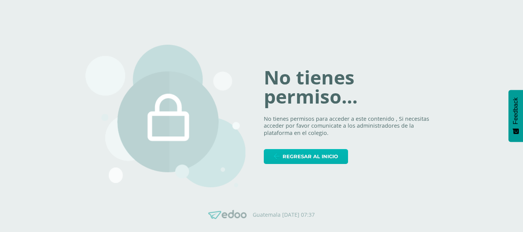
click at [322, 160] on span "Regresar al inicio" at bounding box center [309, 157] width 55 height 14
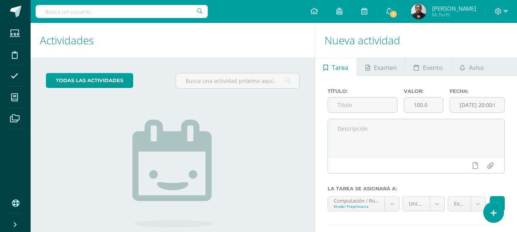
click at [106, 12] on input "text" at bounding box center [122, 11] width 172 height 13
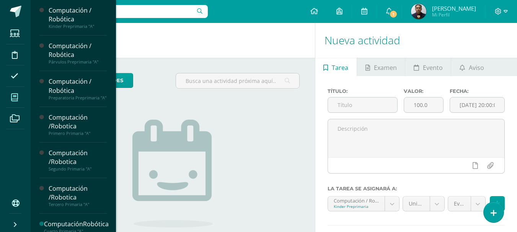
click at [14, 94] on icon at bounding box center [14, 98] width 7 height 8
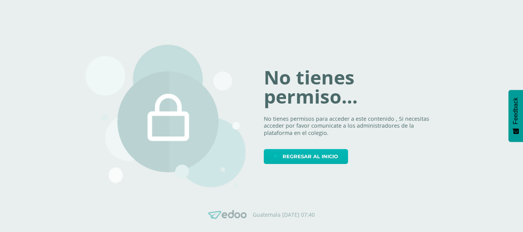
click at [315, 160] on span "Regresar al inicio" at bounding box center [309, 157] width 55 height 14
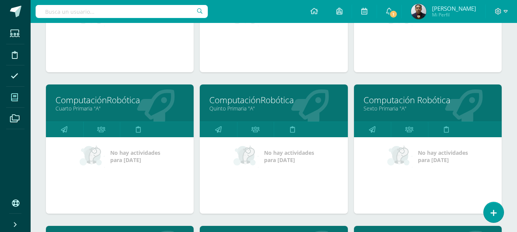
scroll to position [383, 0]
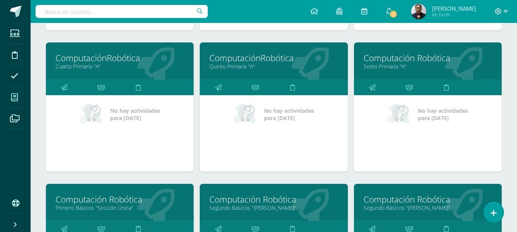
click at [102, 210] on link "Primero Básicos "Sección Única"" at bounding box center [119, 207] width 129 height 7
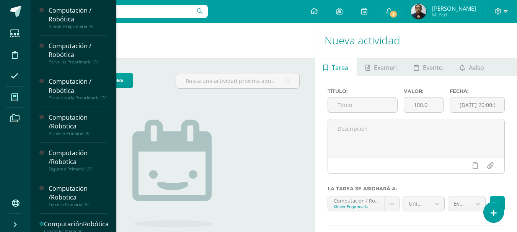
click at [12, 100] on icon at bounding box center [14, 98] width 7 height 8
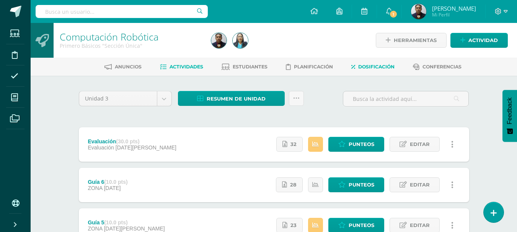
click at [376, 65] on span "Dosificación" at bounding box center [376, 67] width 36 height 6
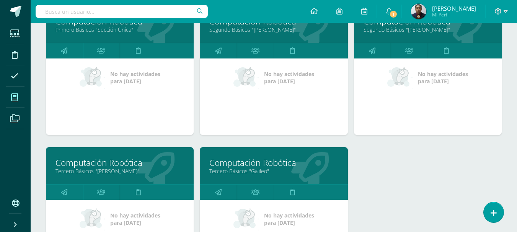
scroll to position [613, 0]
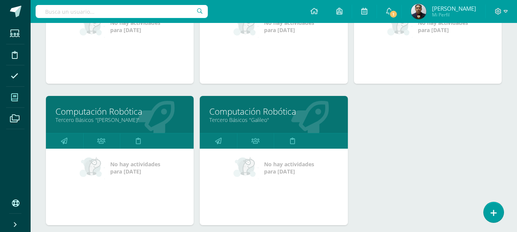
click at [246, 118] on link "Tercero Básicos "Galileo"" at bounding box center [273, 119] width 129 height 7
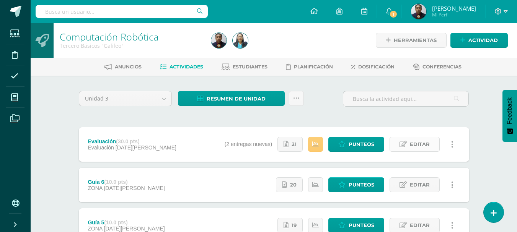
click at [415, 142] on span "Editar" at bounding box center [420, 144] width 20 height 14
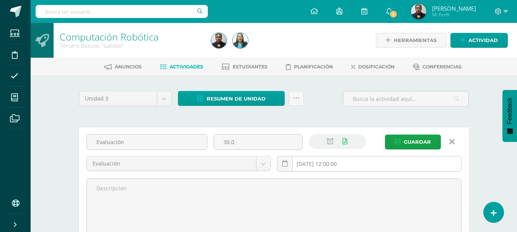
click at [387, 162] on input "2025-08-06 12:00:00" at bounding box center [369, 164] width 184 height 15
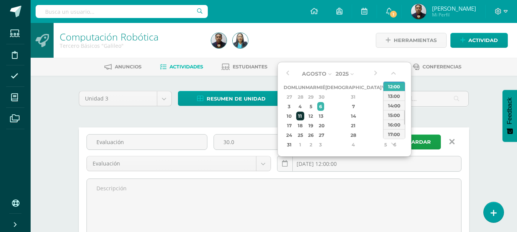
click at [304, 114] on div "11" at bounding box center [300, 116] width 8 height 9
click at [395, 85] on div "11:00" at bounding box center [393, 85] width 21 height 10
type input "2025-08-11 11:00"
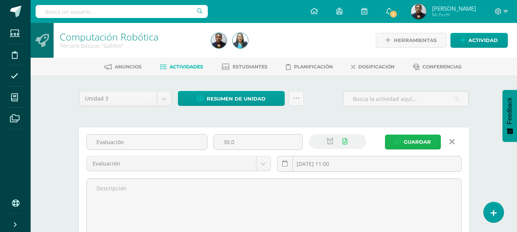
click at [415, 141] on span "Guardar" at bounding box center [417, 142] width 27 height 14
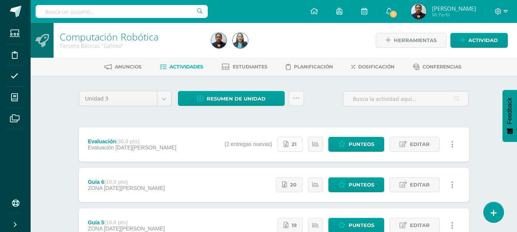
click at [284, 144] on icon at bounding box center [286, 144] width 5 height 7
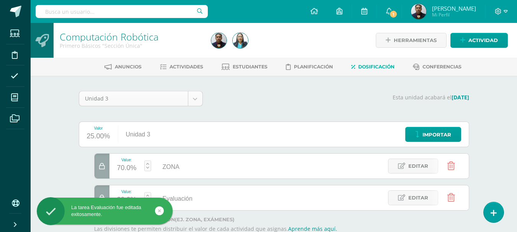
click at [198, 102] on body "La tarea Evaluación fue editada exitosamente. Estudiantes Disciplina Asistencia…" at bounding box center [258, 140] width 517 height 280
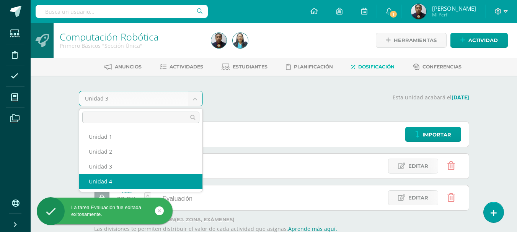
select select "Unidad 4"
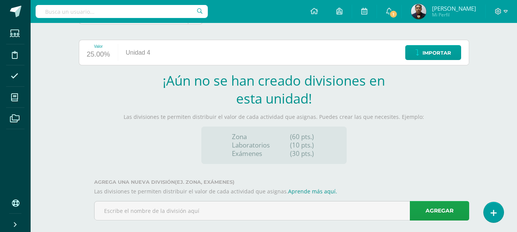
scroll to position [92, 0]
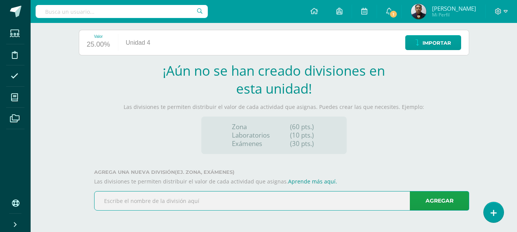
click at [174, 208] on input "text" at bounding box center [282, 201] width 374 height 19
type input "ZONA"
click at [441, 206] on link "Agregar" at bounding box center [439, 201] width 59 height 20
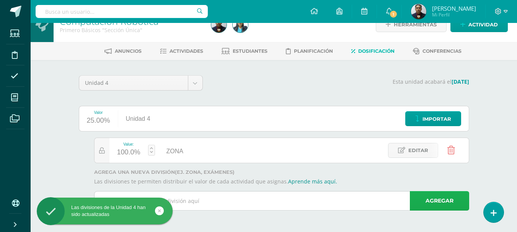
scroll to position [16, 0]
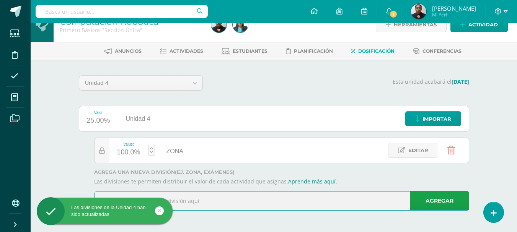
click at [197, 197] on input "text" at bounding box center [282, 201] width 374 height 19
type input "Evaluación"
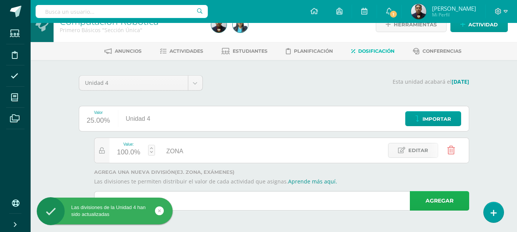
click at [442, 199] on link "Agregar" at bounding box center [439, 201] width 59 height 20
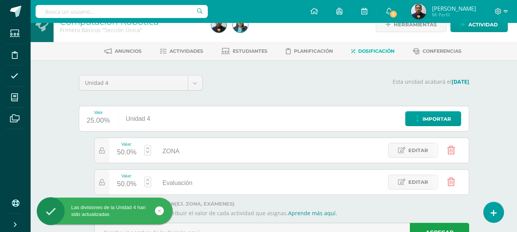
click at [128, 153] on div "50.0%" at bounding box center [127, 153] width 20 height 12
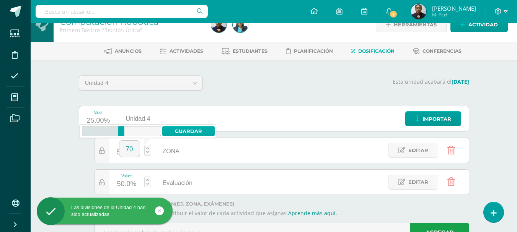
click at [190, 133] on link "Guardar" at bounding box center [188, 131] width 52 height 10
type input "70"
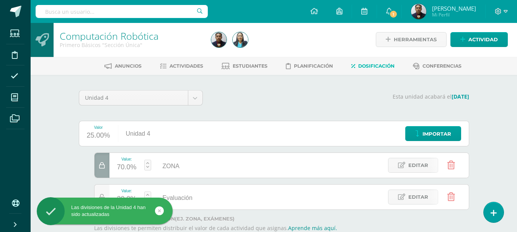
scroll to position [0, 0]
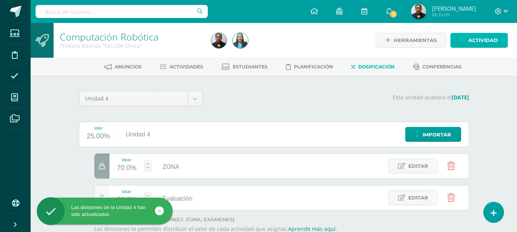
click at [470, 40] on span "Actividad" at bounding box center [482, 40] width 29 height 14
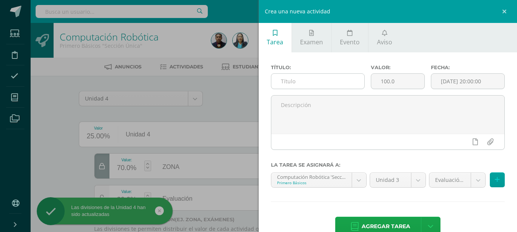
click at [292, 84] on input "text" at bounding box center [317, 81] width 93 height 15
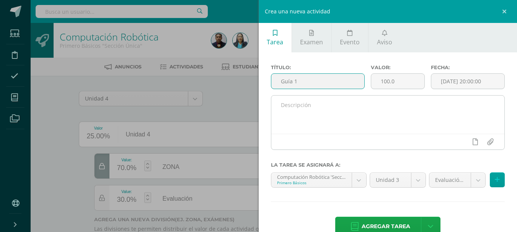
type input "Guía 1"
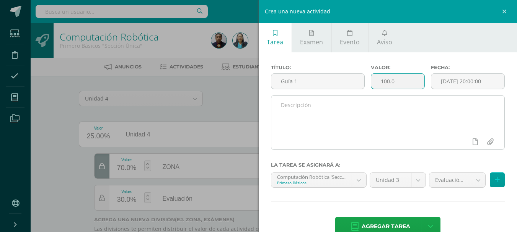
drag, startPoint x: 320, startPoint y: 112, endPoint x: 309, endPoint y: 113, distance: 11.2
click at [309, 113] on div "Título: Guía 1 Valor: 100.0 Fecha: 2025-08-11 20:00:00" at bounding box center [388, 110] width 234 height 91
type input "10"
click at [472, 143] on link at bounding box center [475, 142] width 15 height 15
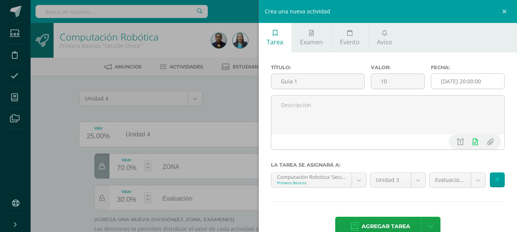
click at [493, 80] on input "[DATE] 20:00:00" at bounding box center [467, 81] width 73 height 15
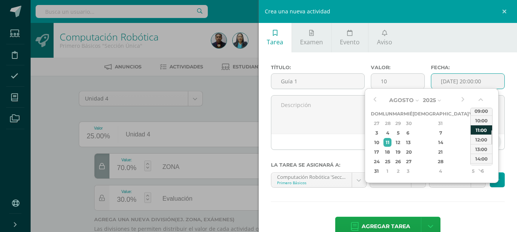
click at [480, 127] on div "11:00" at bounding box center [481, 130] width 21 height 10
type input "[DATE] 11:00"
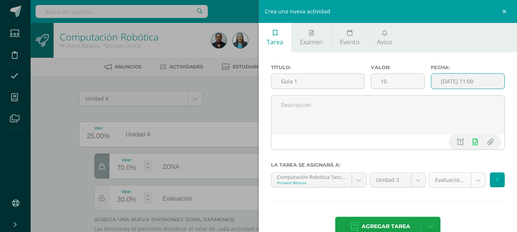
click at [476, 176] on body "Las divisiones de la Unidad 4 han sido actualizadas Las divisiones de la Unidad…" at bounding box center [258, 140] width 517 height 280
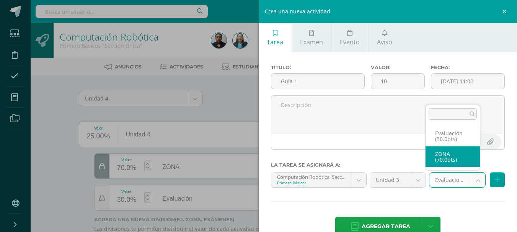
select select "119598"
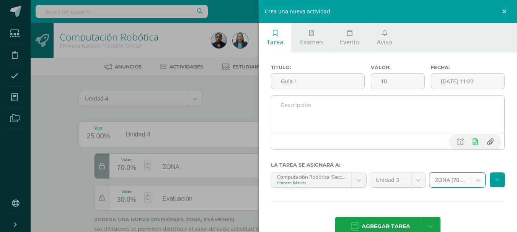
click at [484, 140] on input "file" at bounding box center [490, 142] width 15 height 15
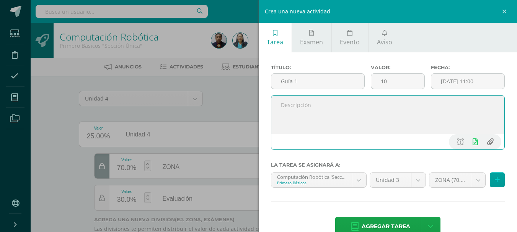
type input "C:\fakepath\Guía 1 1ro. Básico.pdf"
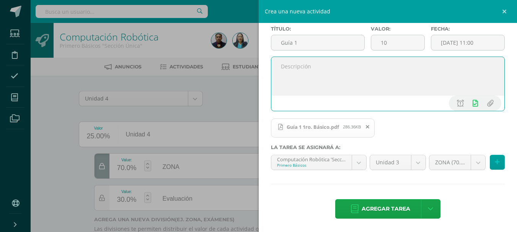
scroll to position [39, 0]
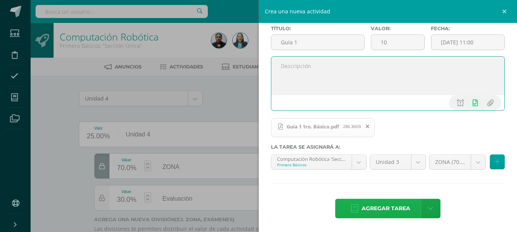
click at [379, 206] on span "Agregar tarea" at bounding box center [386, 208] width 49 height 19
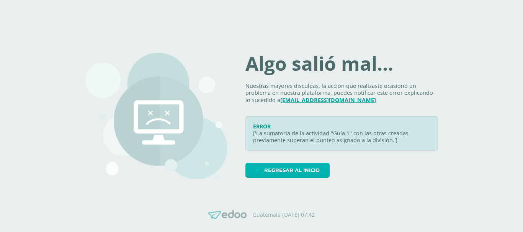
click at [281, 171] on span "Regresar al inicio" at bounding box center [291, 170] width 55 height 14
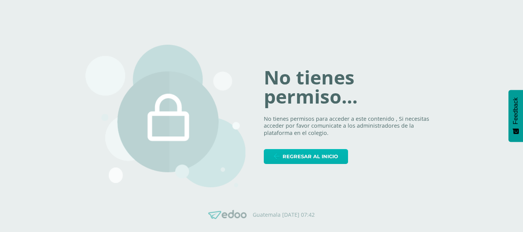
click at [321, 157] on span "Regresar al inicio" at bounding box center [309, 157] width 55 height 14
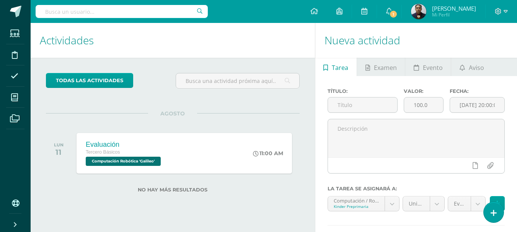
click at [156, 13] on input "text" at bounding box center [122, 11] width 172 height 13
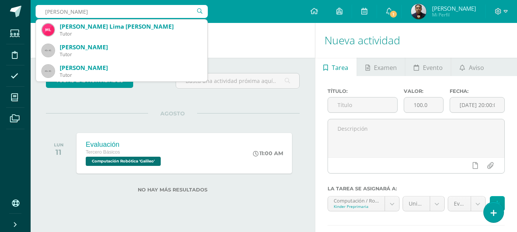
type input "miguel angel"
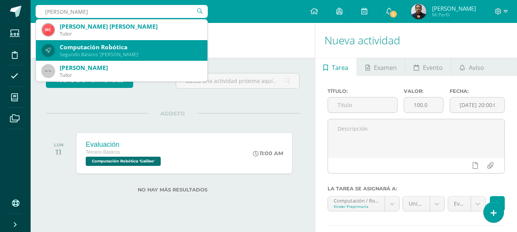
click at [113, 52] on div "Segundo Básicos 'Miguel Angel'" at bounding box center [131, 54] width 142 height 7
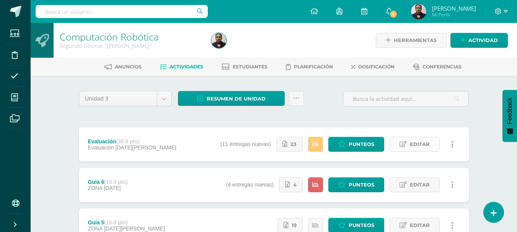
click at [429, 142] on span "Editar" at bounding box center [420, 144] width 20 height 14
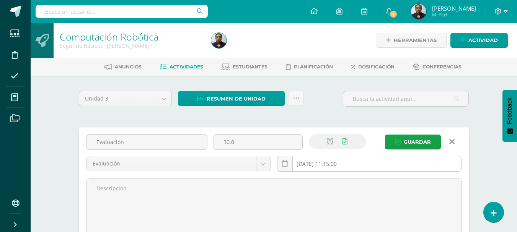
click at [396, 162] on input "[DATE] 11:15:00" at bounding box center [369, 164] width 184 height 15
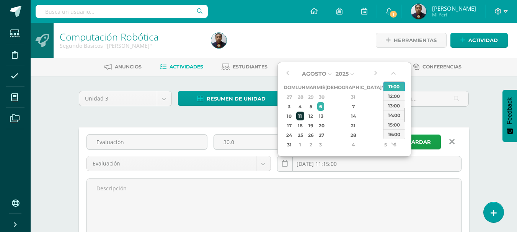
click at [303, 114] on div "11" at bounding box center [300, 116] width 8 height 9
click at [388, 94] on div "12:00" at bounding box center [393, 96] width 21 height 10
type input "2025-08-11 12:00"
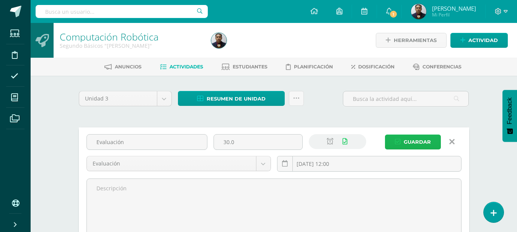
click at [419, 145] on span "Guardar" at bounding box center [417, 142] width 27 height 14
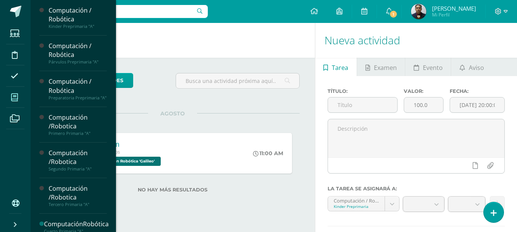
click at [8, 98] on span at bounding box center [14, 97] width 17 height 17
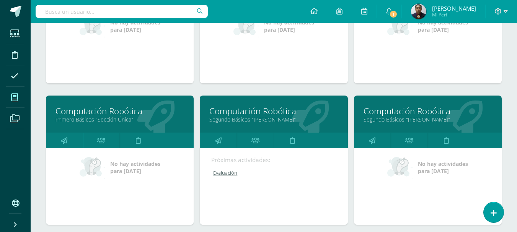
scroll to position [536, 0]
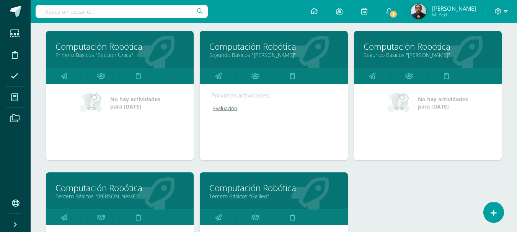
click at [113, 52] on link "Primero Básicos "Sección Única"" at bounding box center [119, 54] width 129 height 7
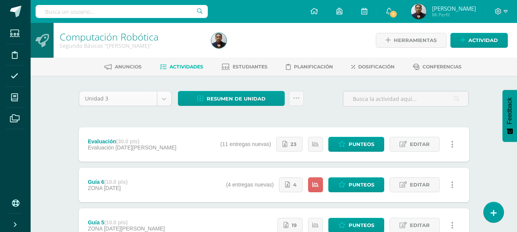
click at [294, 147] on span "23" at bounding box center [293, 144] width 6 height 14
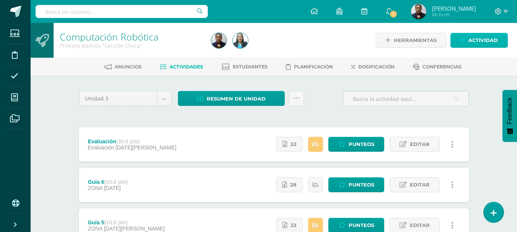
click at [470, 38] on span "Actividad" at bounding box center [482, 40] width 29 height 14
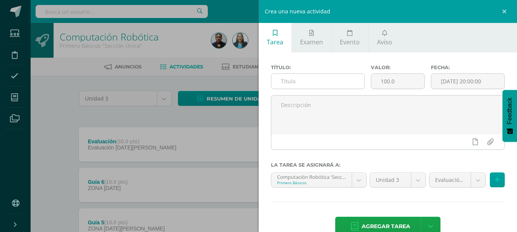
click at [321, 82] on input "text" at bounding box center [317, 81] width 93 height 15
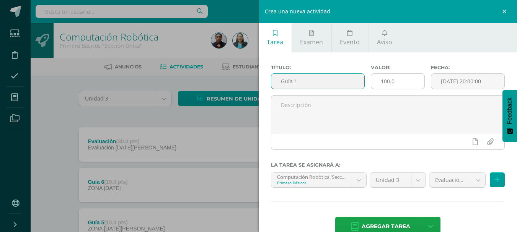
type input "Guía 1"
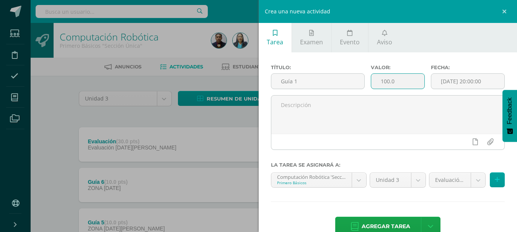
drag, startPoint x: 395, startPoint y: 81, endPoint x: 347, endPoint y: 91, distance: 48.9
click at [347, 91] on div "Título: Guía 1 Valor: 100.0 Fecha: [DATE] 20:00:00" at bounding box center [388, 80] width 240 height 31
type input "10"
click at [479, 82] on input "[DATE] 20:00:00" at bounding box center [467, 81] width 73 height 15
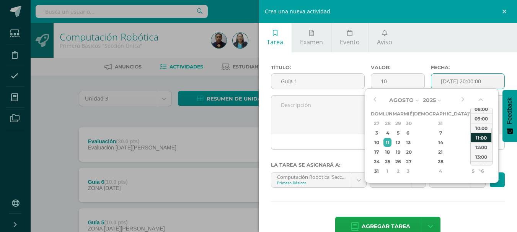
click at [480, 140] on div "11:00" at bounding box center [481, 138] width 21 height 10
type input "2025-08-11 11:00"
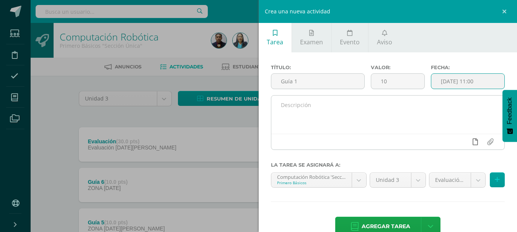
click at [473, 144] on icon at bounding box center [475, 142] width 5 height 7
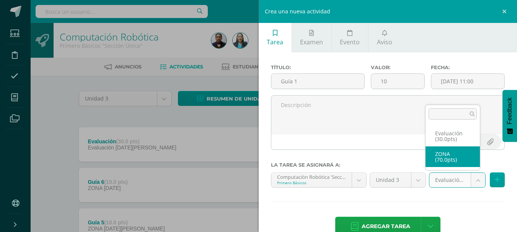
select select "119598"
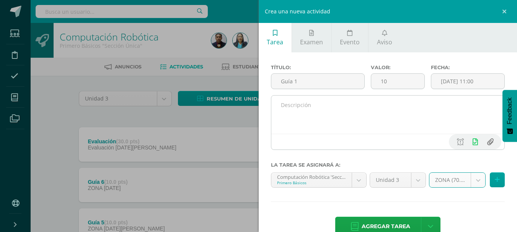
click at [483, 142] on input "file" at bounding box center [490, 142] width 15 height 15
type input "C:\fakepath\Guía 1 1ro. Básico.pdf"
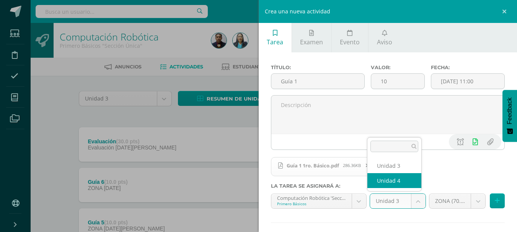
select select "113883"
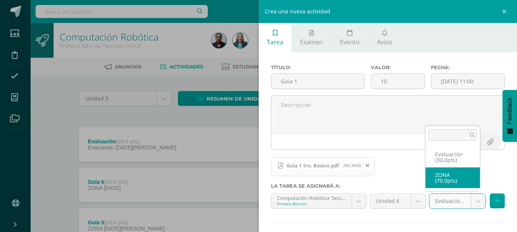
select select "122402"
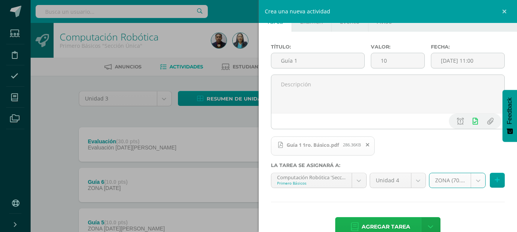
scroll to position [39, 0]
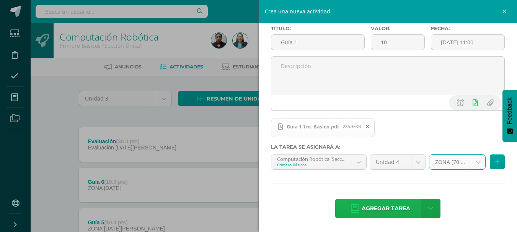
click at [375, 212] on span "Agregar tarea" at bounding box center [386, 208] width 49 height 19
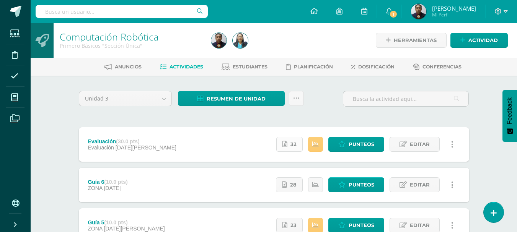
click at [289, 144] on link "32" at bounding box center [289, 144] width 26 height 15
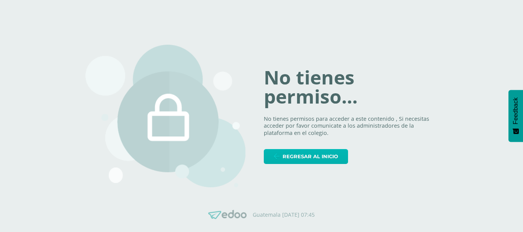
click at [307, 152] on span "Regresar al inicio" at bounding box center [309, 157] width 55 height 14
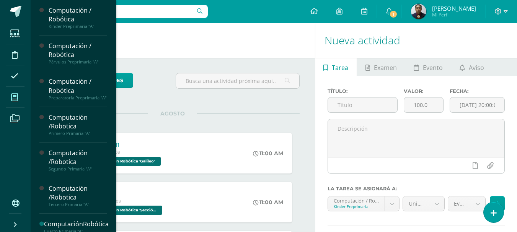
click at [18, 97] on span at bounding box center [14, 97] width 17 height 17
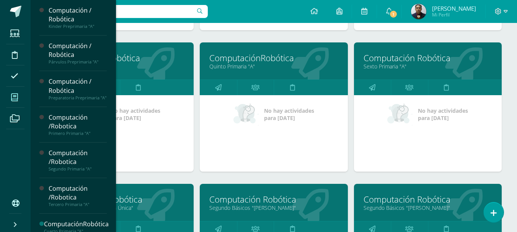
scroll to position [613, 0]
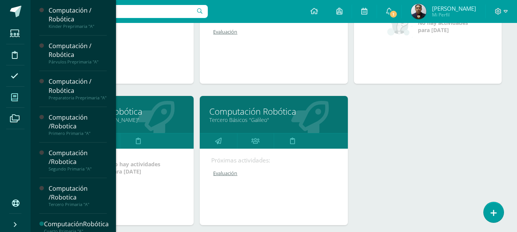
click at [246, 117] on link "Tercero Básicos "Galileo"" at bounding box center [273, 119] width 129 height 7
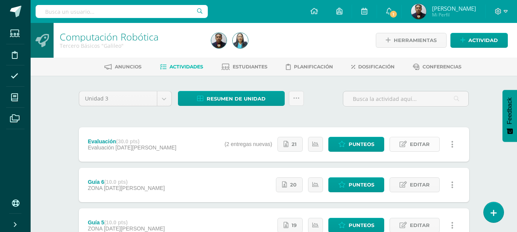
click at [430, 145] on link "Editar" at bounding box center [415, 144] width 50 height 15
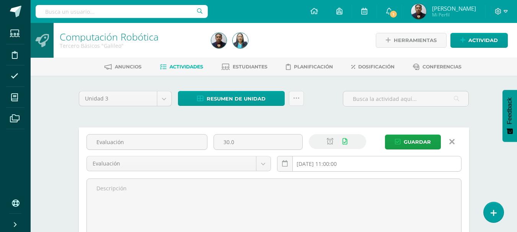
click at [401, 160] on input "[DATE] 11:00:00" at bounding box center [369, 164] width 184 height 15
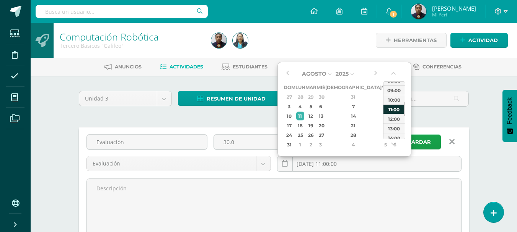
click at [396, 108] on div "11:00" at bounding box center [393, 109] width 21 height 10
type input "2025-08-11 11:00"
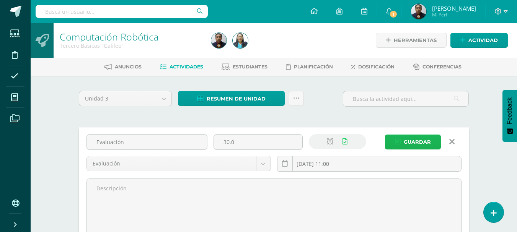
click at [410, 139] on span "Guardar" at bounding box center [417, 142] width 27 height 14
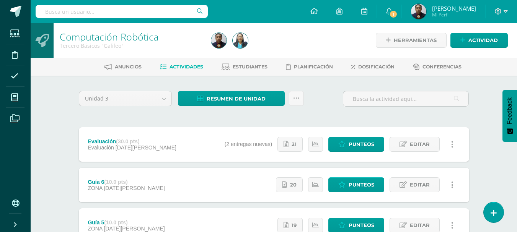
click at [158, 11] on input "text" at bounding box center [122, 11] width 172 height 13
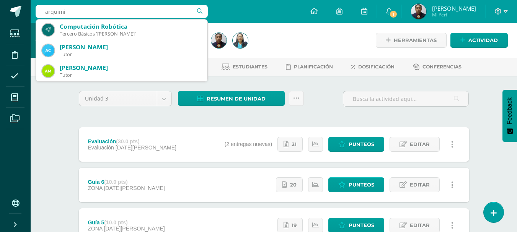
type input "arquimid"
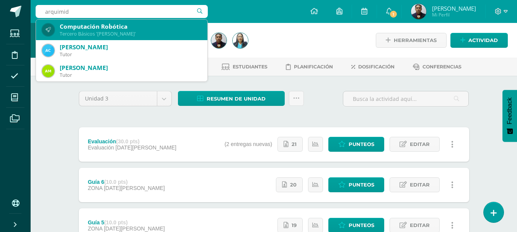
click at [142, 32] on div "Tercero Básicos 'Arquimedes'" at bounding box center [131, 34] width 142 height 7
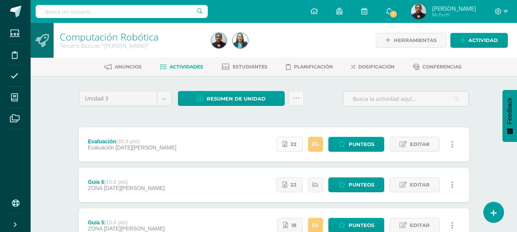
click at [287, 145] on icon at bounding box center [284, 144] width 5 height 7
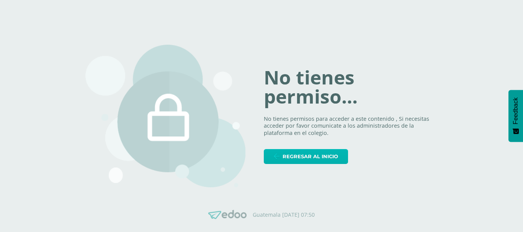
click at [337, 158] on span "Regresar al inicio" at bounding box center [309, 157] width 55 height 14
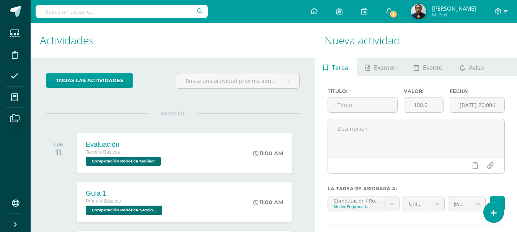
click at [125, 10] on input "text" at bounding box center [122, 11] width 172 height 13
type input "newto"
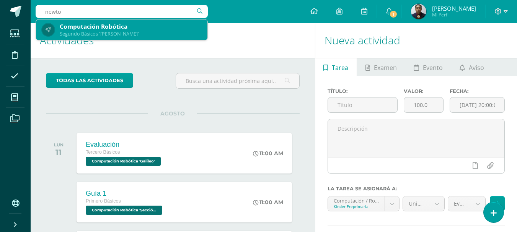
click at [121, 25] on div "Computación Robótica" at bounding box center [131, 27] width 142 height 8
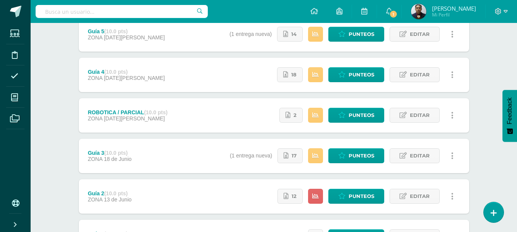
scroll to position [153, 0]
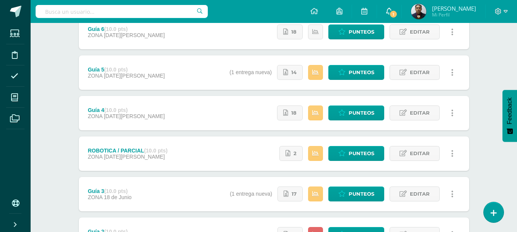
click at [391, 12] on span "1" at bounding box center [393, 14] width 8 height 8
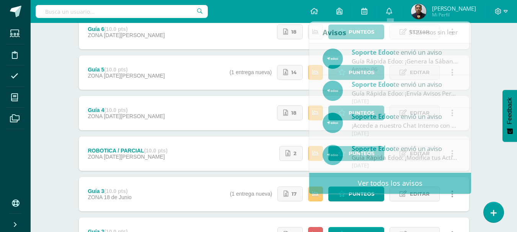
click at [48, 82] on div "Computación Robótica Segundo Básicos "Newton" Herramientas Detalle de asistenci…" at bounding box center [274, 107] width 486 height 474
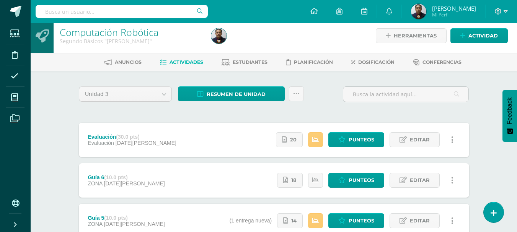
scroll to position [0, 0]
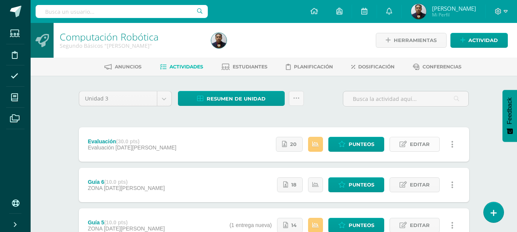
click at [407, 140] on link "Editar" at bounding box center [415, 144] width 50 height 15
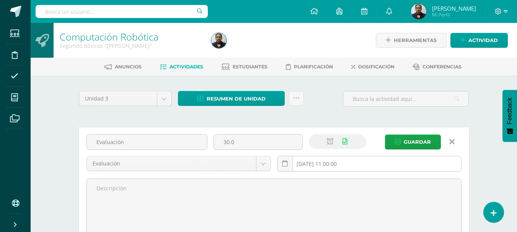
click at [375, 162] on input "2025-08-06 11:00:00" at bounding box center [369, 164] width 184 height 15
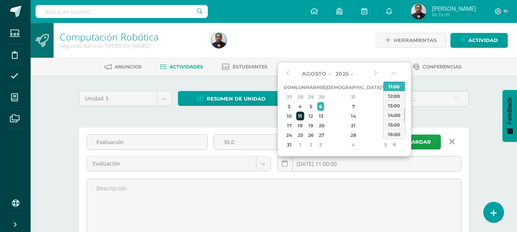
click at [304, 115] on div "11" at bounding box center [300, 116] width 8 height 9
type input "2025-08-11 11:00"
click at [394, 87] on div "11:00" at bounding box center [393, 87] width 21 height 10
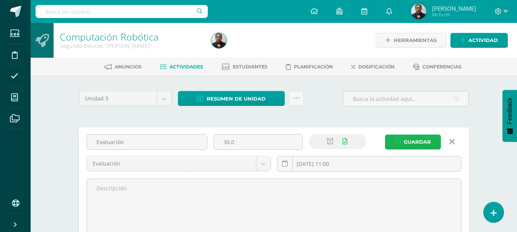
click at [414, 143] on span "Guardar" at bounding box center [417, 142] width 27 height 14
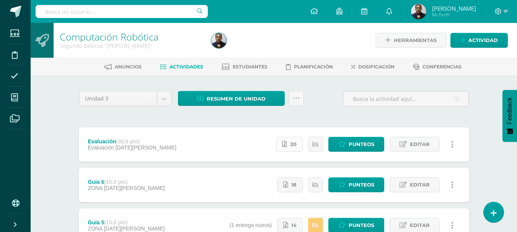
click at [290, 147] on link "20" at bounding box center [289, 144] width 27 height 15
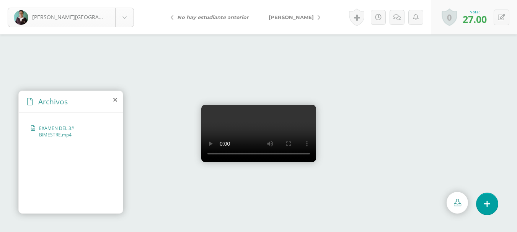
click at [126, 0] on body "Aguilar, Jefferson Aguilar, Jefferson Alcántara, Daniella Alijá, Genesis Alija,…" at bounding box center [258, 0] width 517 height 0
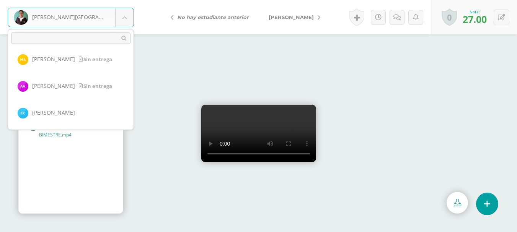
scroll to position [82, 0]
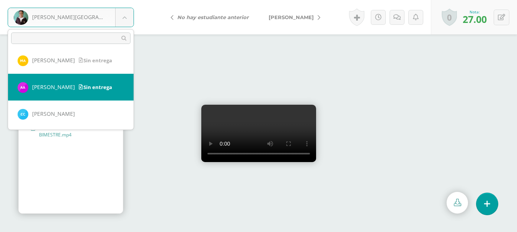
select select "1672"
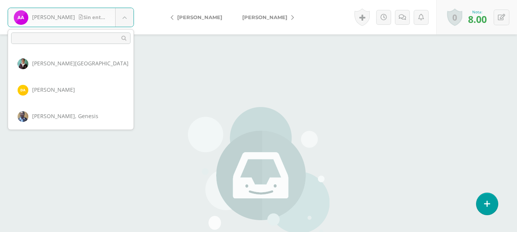
click at [123, 22] on body "[PERSON_NAME] entrega [PERSON_NAME], [PERSON_NAME] [PERSON_NAME], Genesis [PERS…" at bounding box center [258, 159] width 517 height 318
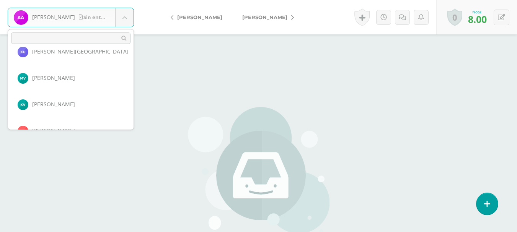
scroll to position [849, 0]
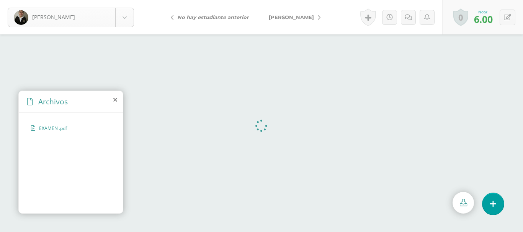
click at [121, 0] on body "[PERSON_NAME], [PERSON_NAME], [PERSON_NAME], [PERSON_NAME], [PERSON_NAME], [PER…" at bounding box center [261, 0] width 523 height 0
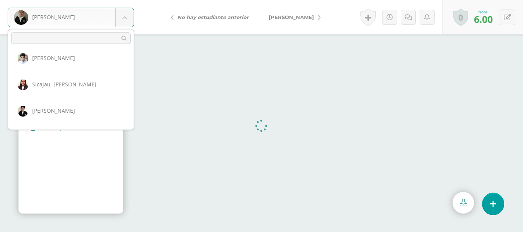
scroll to position [532, 0]
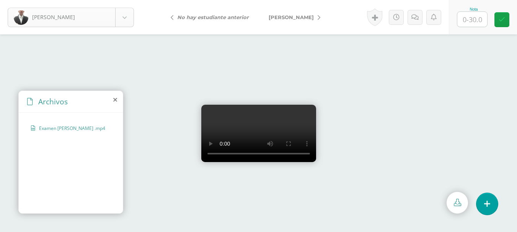
click at [127, 0] on body "Alcoy, Haile Alcoy, Haile Ecuté, Josué Escobar, Kenneth Flores, Jason Gómez, Ja…" at bounding box center [258, 0] width 517 height 0
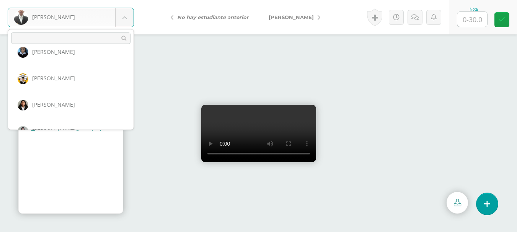
scroll to position [558, 0]
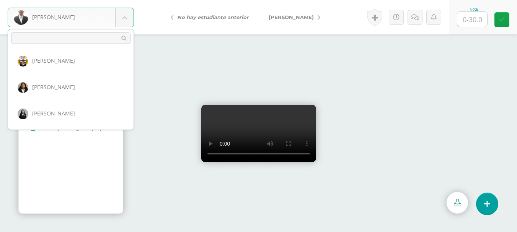
drag, startPoint x: 155, startPoint y: 14, endPoint x: 150, endPoint y: 14, distance: 4.6
click at [155, 0] on body "Alcoy, Haile Alcoy, Haile Ecuté, Josué Escobar, Kenneth Flores, Jason Gómez, Ja…" at bounding box center [258, 0] width 517 height 0
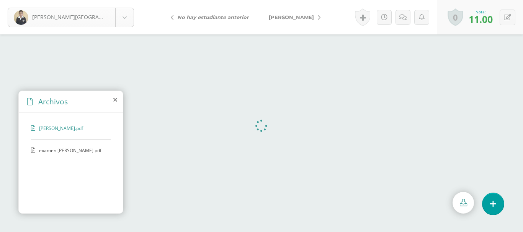
click at [119, 0] on body "[PERSON_NAME][GEOGRAPHIC_DATA] [PERSON_NAME][GEOGRAPHIC_DATA] [PERSON_NAME][GEO…" at bounding box center [261, 0] width 523 height 0
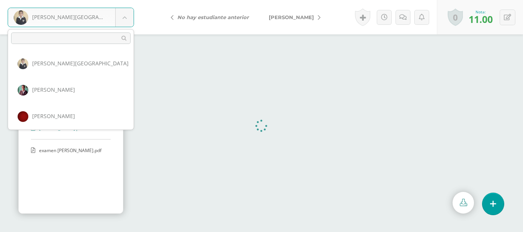
click at [152, 0] on body "Aguilar, Franklin Aguilar, Franklin Aguilar, Hamylton Arana, Rodolfo Asicona, C…" at bounding box center [261, 0] width 523 height 0
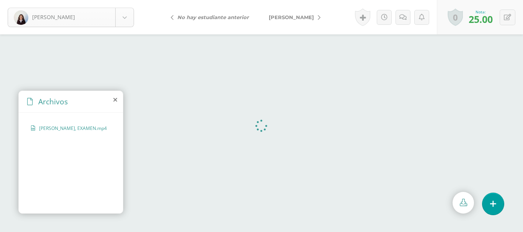
click at [123, 0] on body "[PERSON_NAME] [PERSON_NAME] [GEOGRAPHIC_DATA][PERSON_NAME][GEOGRAPHIC_DATA] [GE…" at bounding box center [261, 0] width 523 height 0
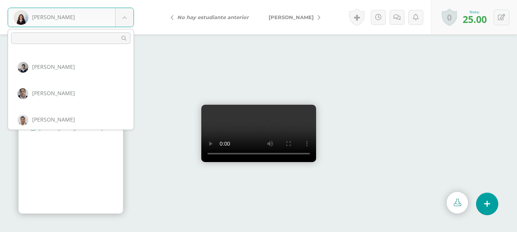
scroll to position [478, 0]
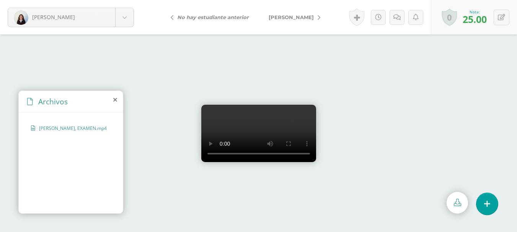
click at [4, 0] on body "[PERSON_NAME] [PERSON_NAME] [GEOGRAPHIC_DATA][PERSON_NAME][GEOGRAPHIC_DATA] [GE…" at bounding box center [258, 0] width 517 height 0
